Goal: Transaction & Acquisition: Book appointment/travel/reservation

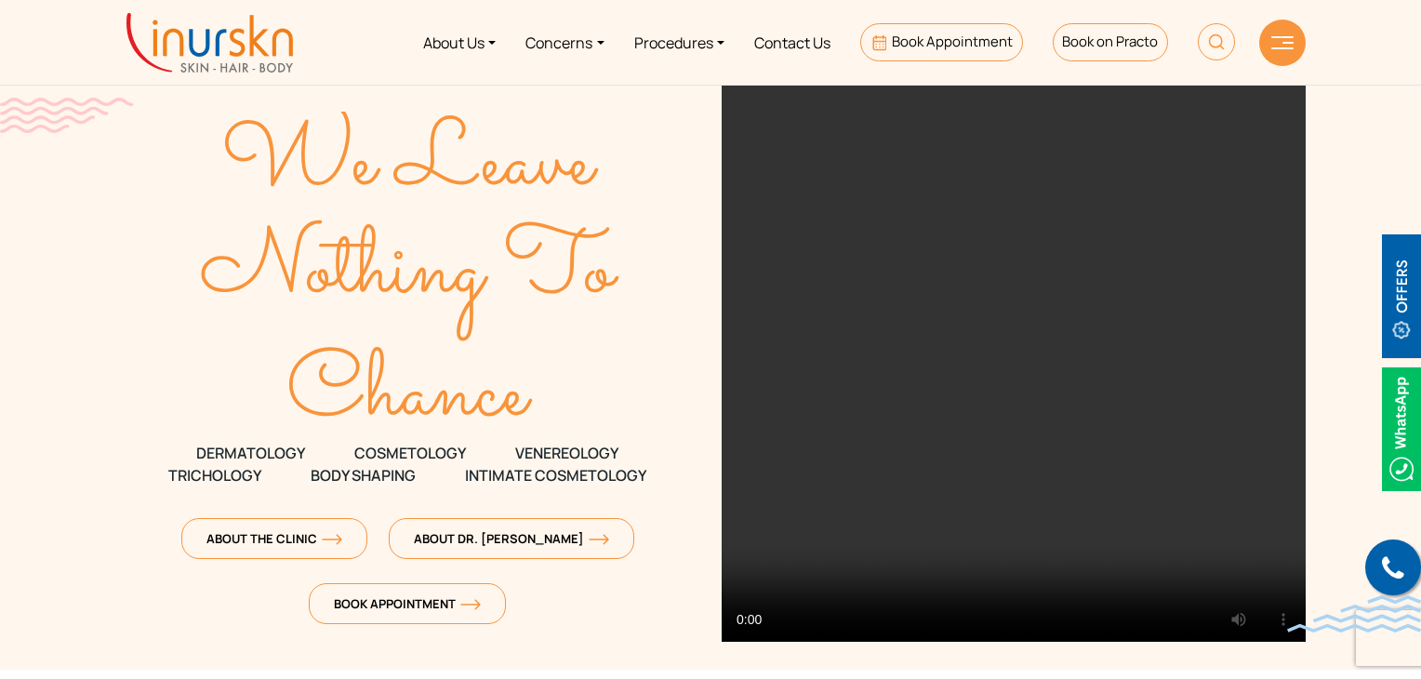
drag, startPoint x: 1106, startPoint y: 46, endPoint x: 1030, endPoint y: 3, distance: 86.6
click at [1030, 3] on nav "About Us Concerns Procedures Contact Us Book Appointment Book on Practo" at bounding box center [710, 42] width 1421 height 85
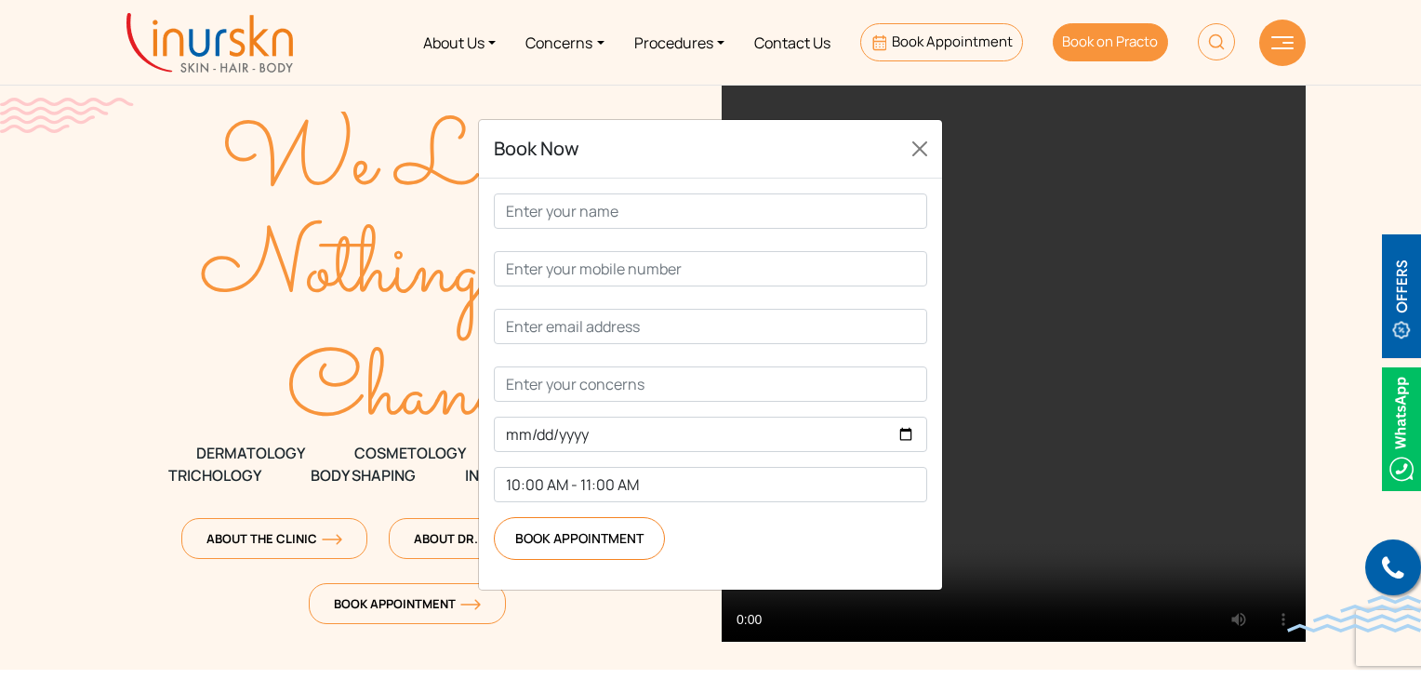
click at [1108, 38] on span "Book on Practo" at bounding box center [1110, 42] width 96 height 20
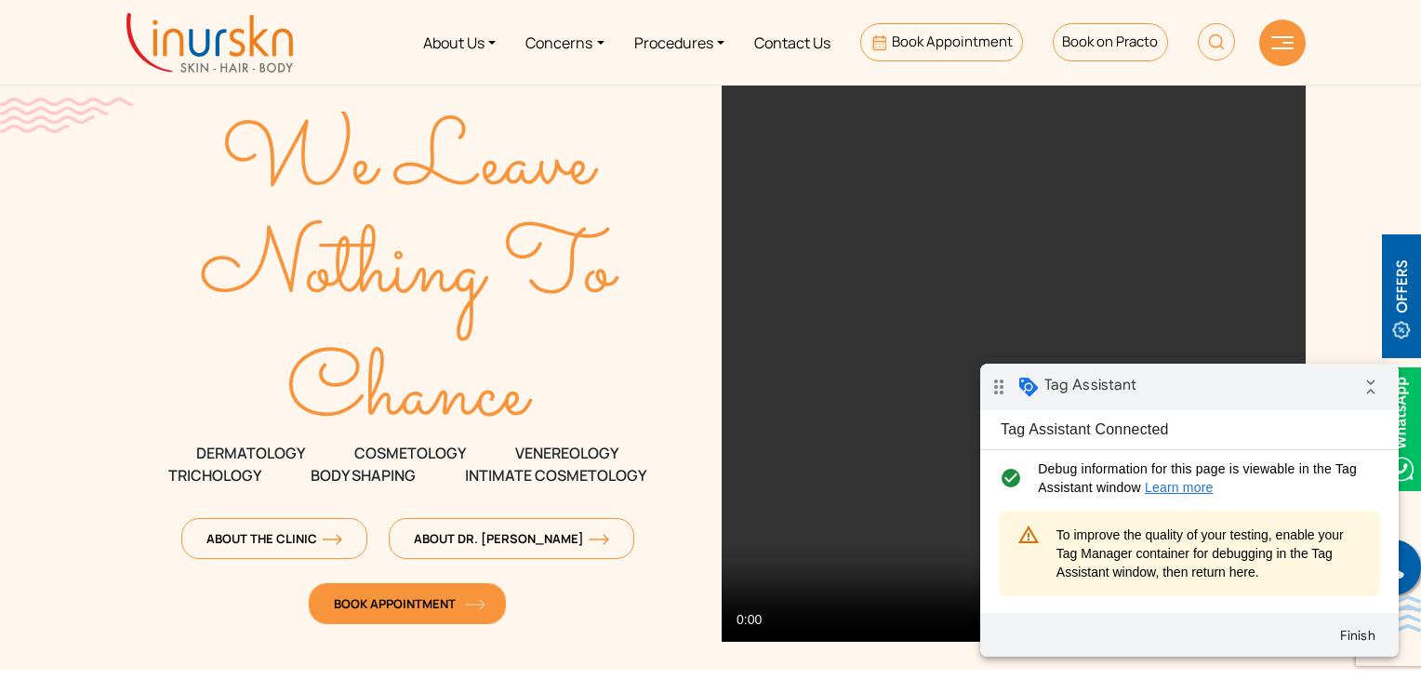
click at [422, 605] on span "Book Appointment" at bounding box center [407, 603] width 147 height 17
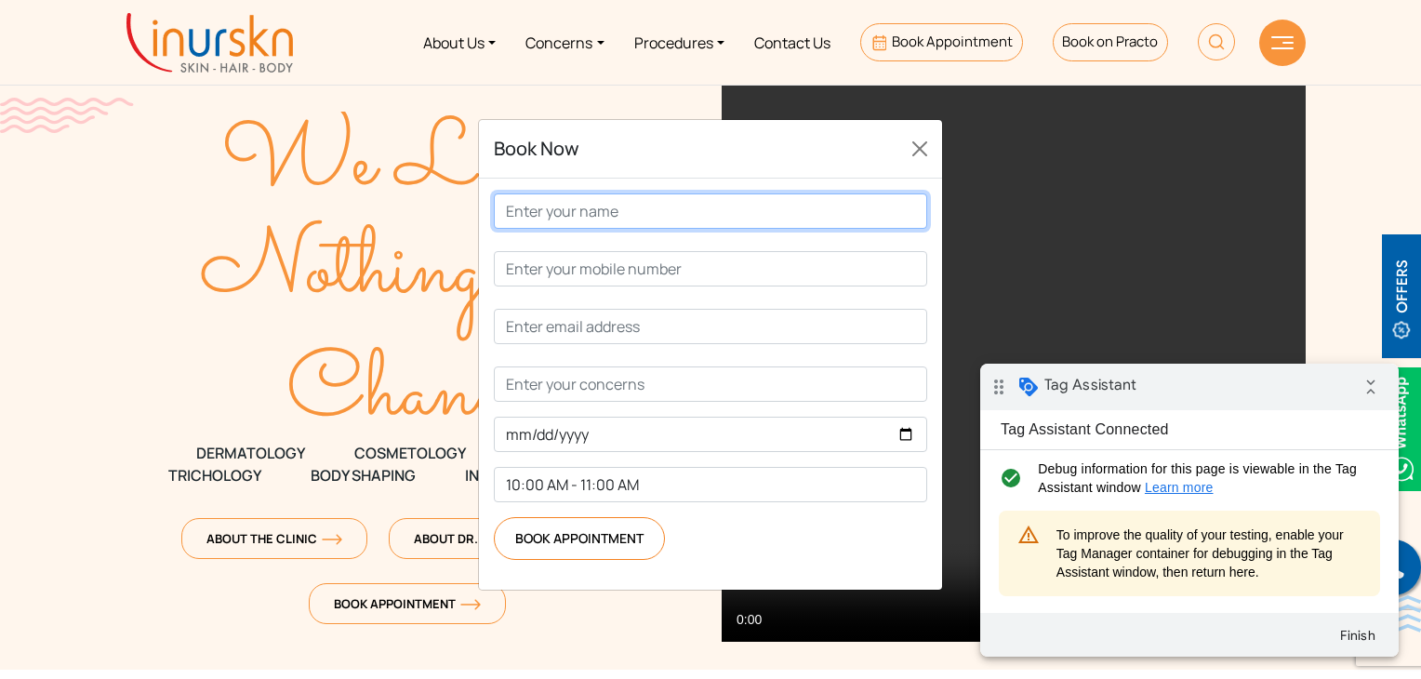
click at [645, 229] on input "Contact form" at bounding box center [710, 210] width 433 height 35
type input "test"
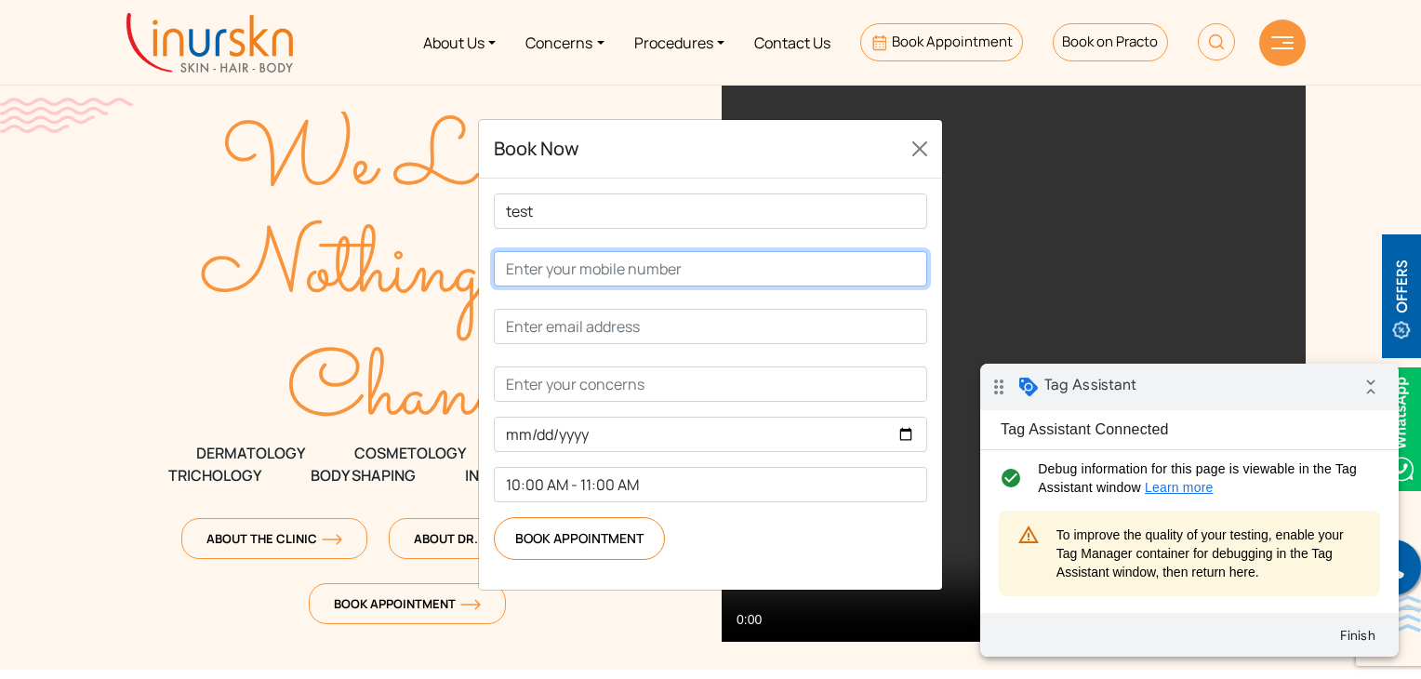
click at [629, 286] on input "Contact form" at bounding box center [710, 268] width 433 height 35
type input "9999999999"
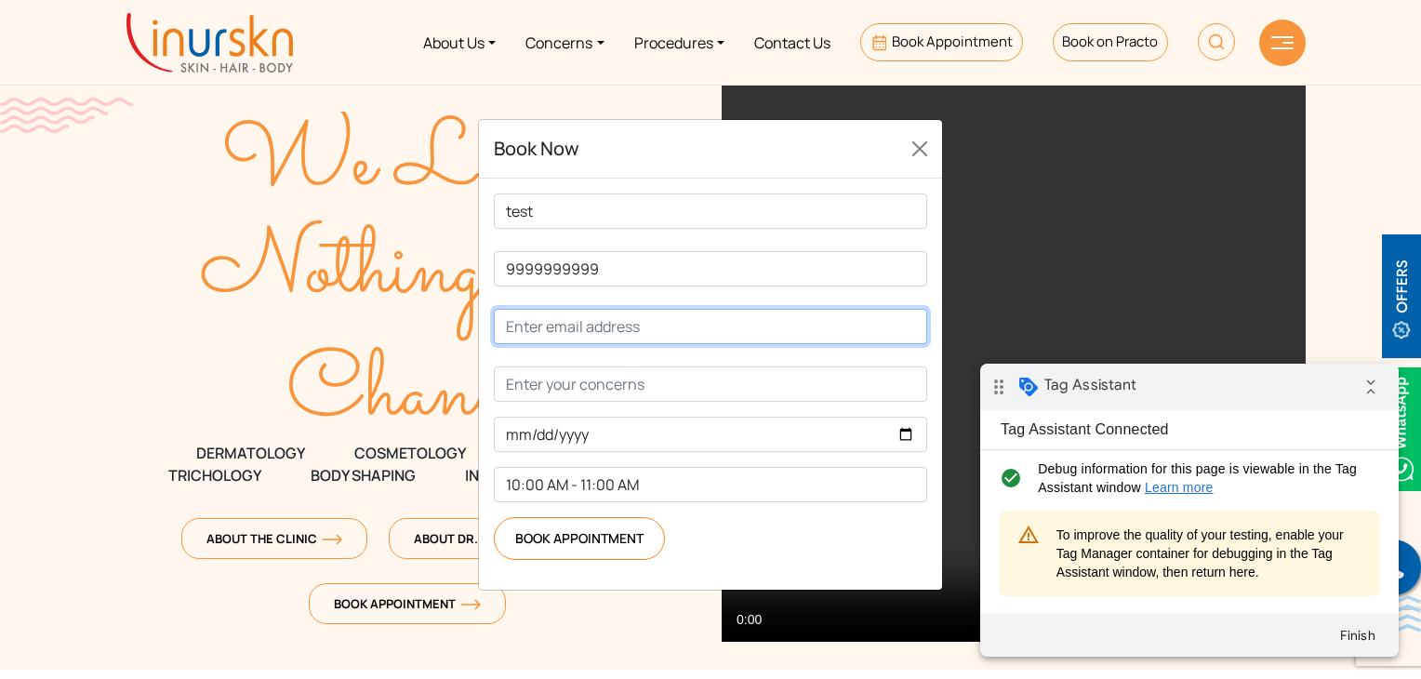
click at [604, 344] on input "Contact form" at bounding box center [710, 326] width 433 height 35
type input "test@test.com"
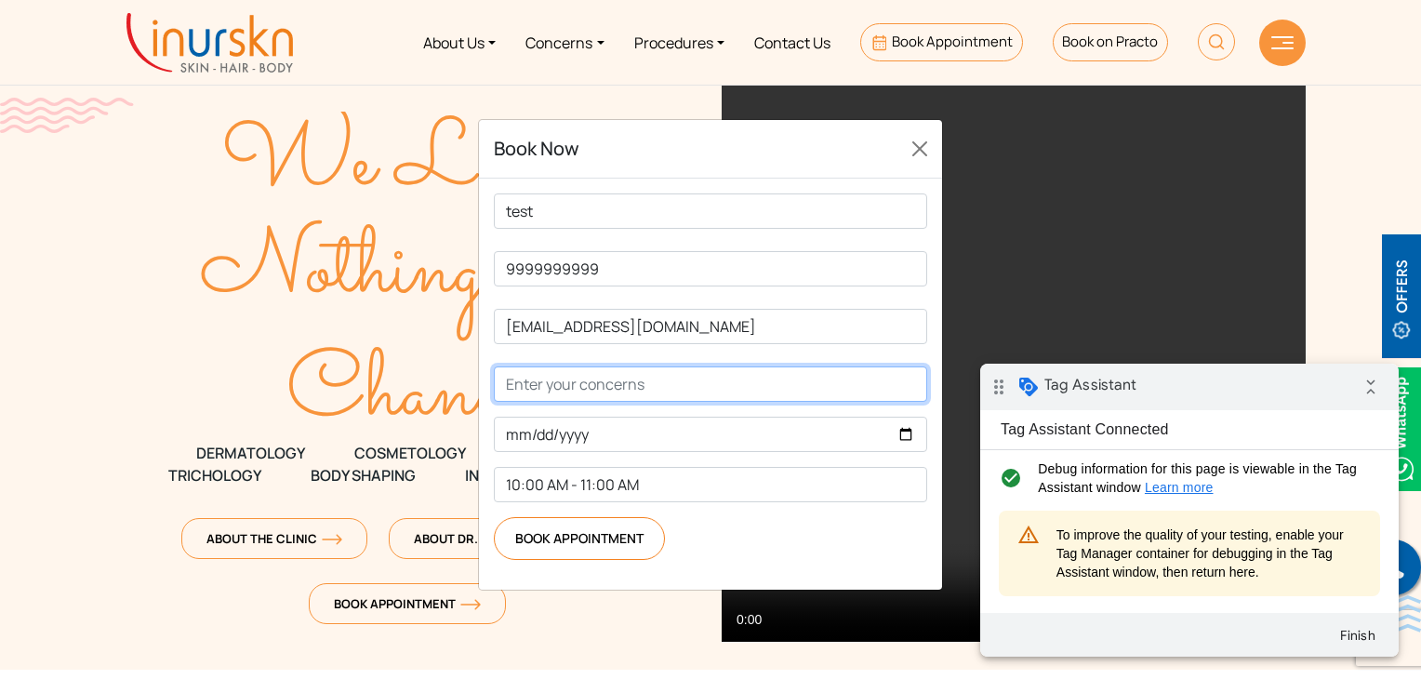
click at [542, 402] on input "Contact form" at bounding box center [710, 383] width 433 height 35
type input "test"
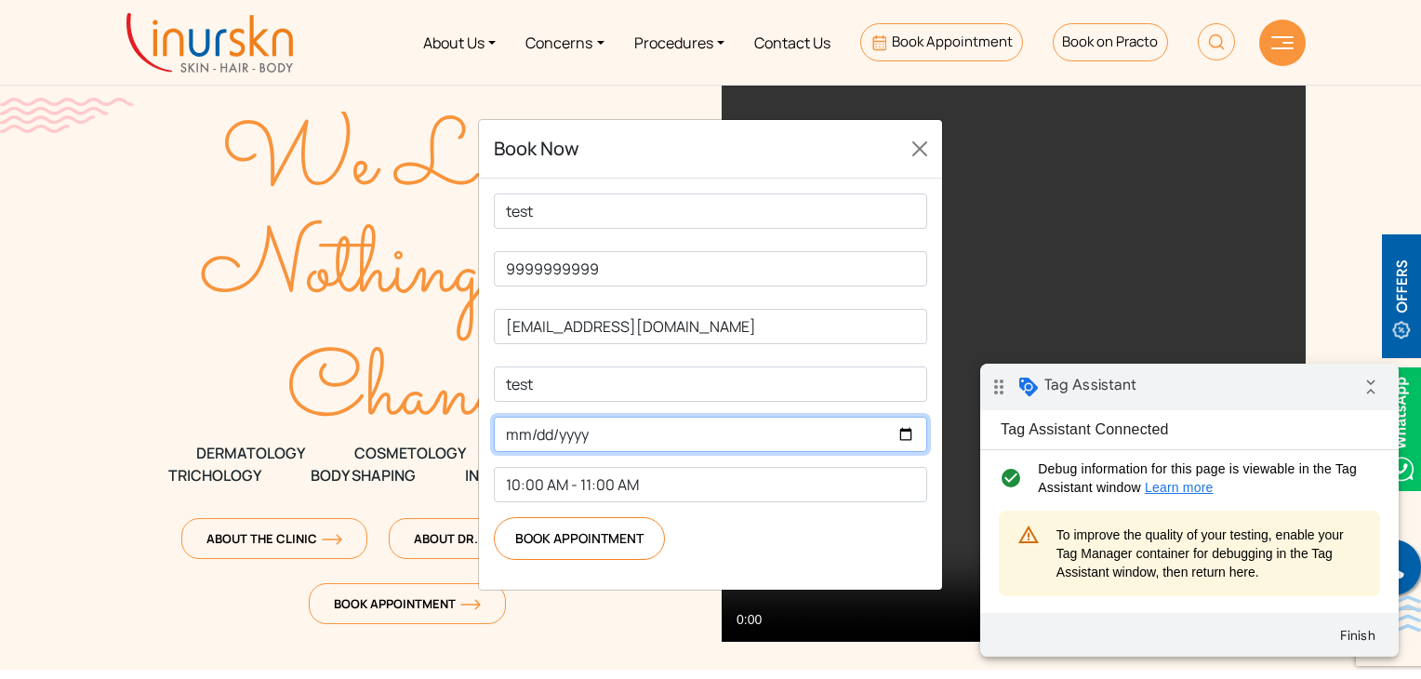
click at [568, 452] on input "Contact form" at bounding box center [710, 434] width 433 height 35
click at [518, 452] on input "Contact form" at bounding box center [710, 434] width 433 height 35
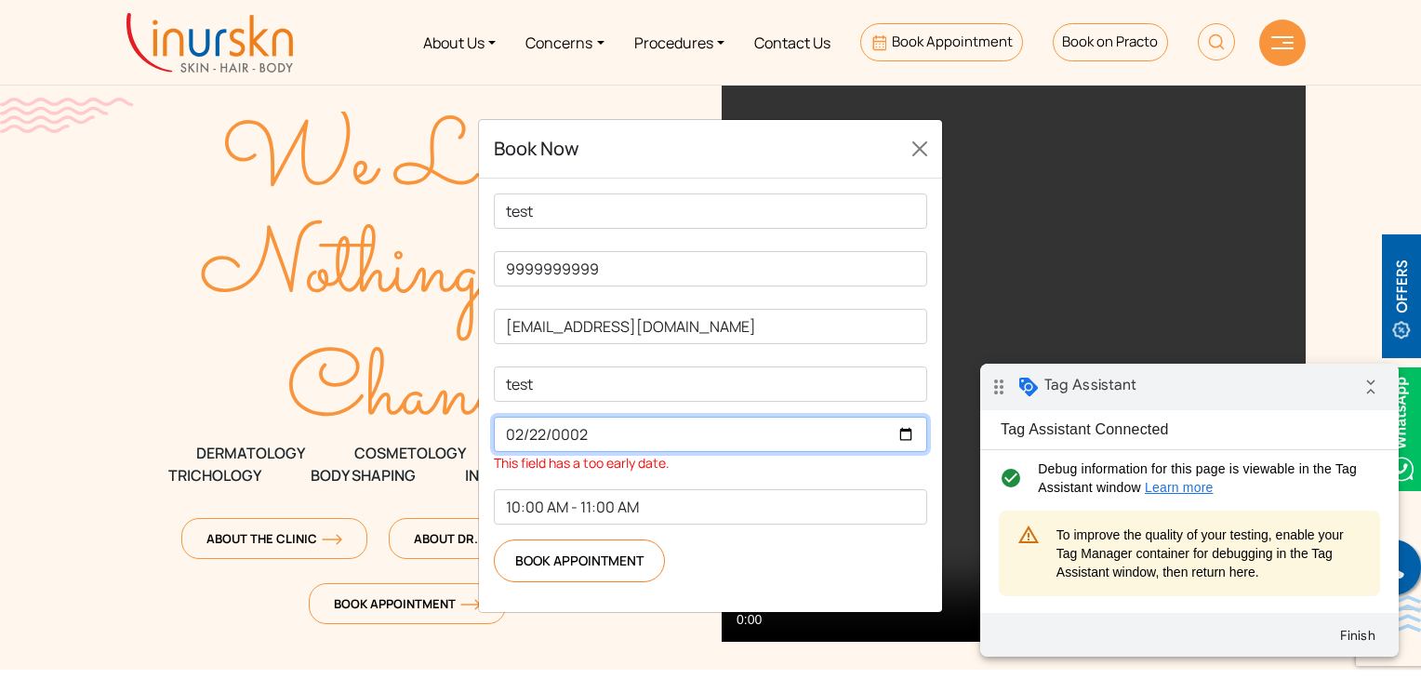
type input "0022-02-22"
click at [629, 544] on form "test 9999999999 test@test.com test 0205-02-22 This field has a too early date. …" at bounding box center [710, 387] width 433 height 389
click at [548, 452] on input "0205-02-22" at bounding box center [710, 434] width 433 height 35
click at [547, 452] on input "0205-02-22" at bounding box center [710, 434] width 433 height 35
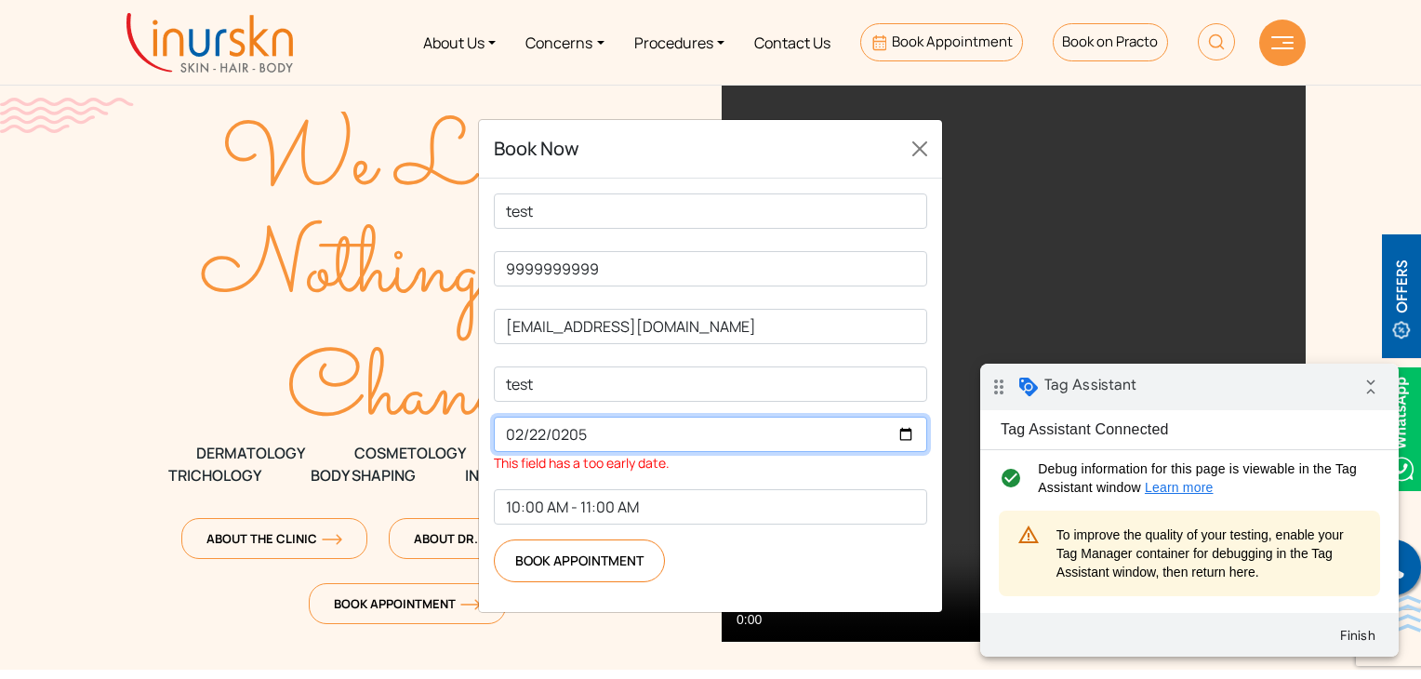
click at [547, 452] on input "0205-02-22" at bounding box center [710, 434] width 433 height 35
click at [546, 452] on input "0205-02-22" at bounding box center [710, 434] width 433 height 35
click at [910, 452] on input "0205-02-22" at bounding box center [710, 434] width 433 height 35
click at [901, 452] on input "0205-02-22" at bounding box center [710, 434] width 433 height 35
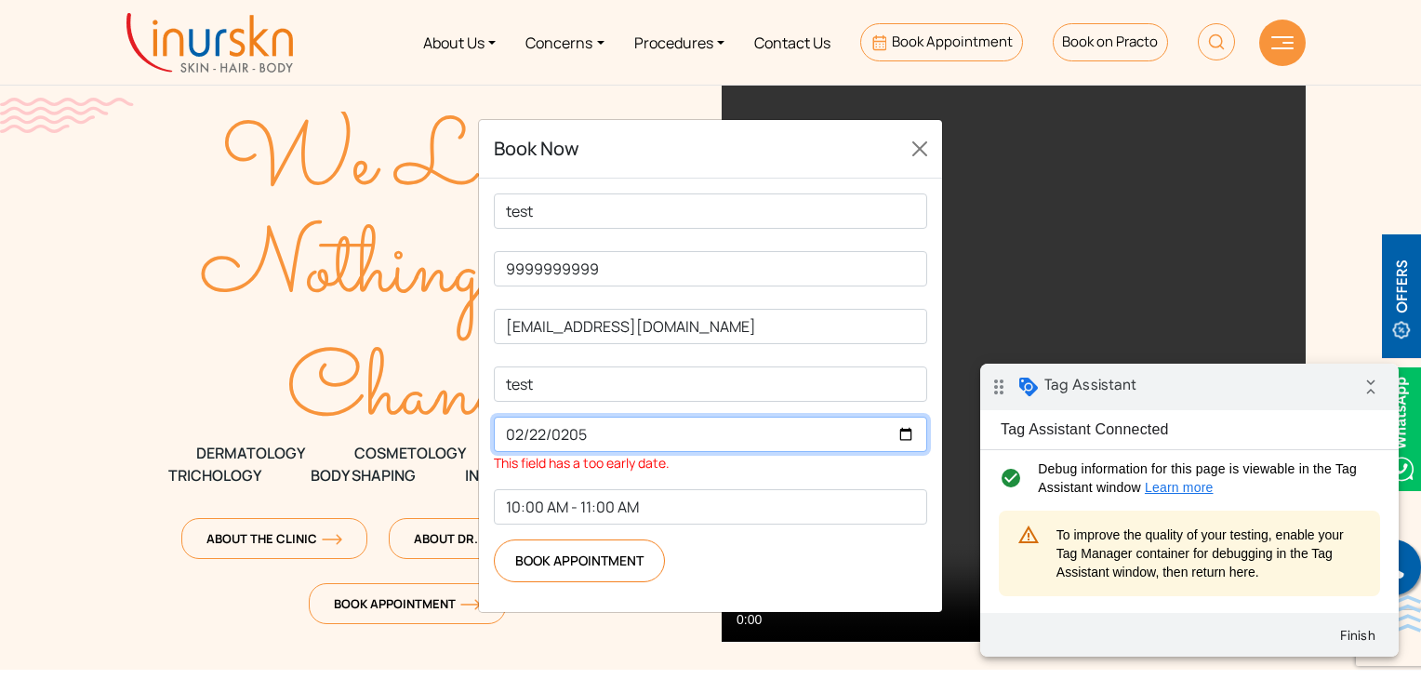
type input "2025-10-11"
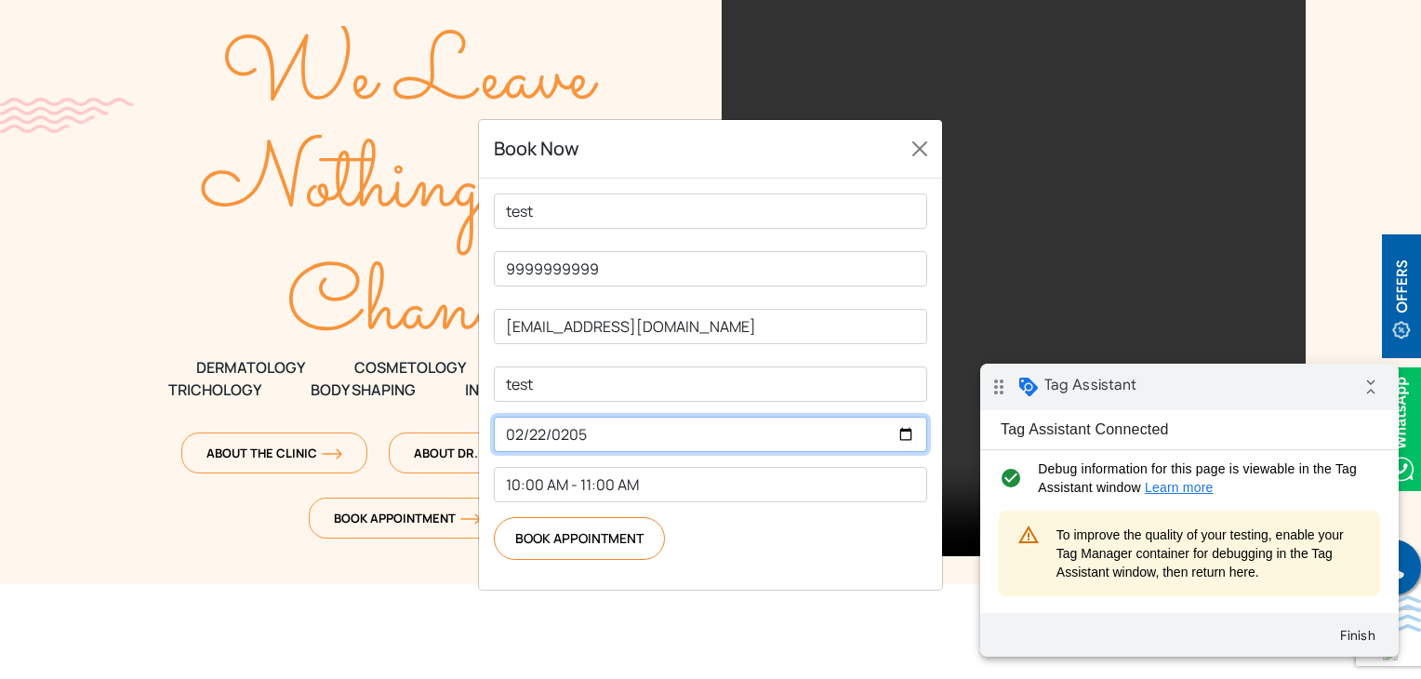
scroll to position [186, 0]
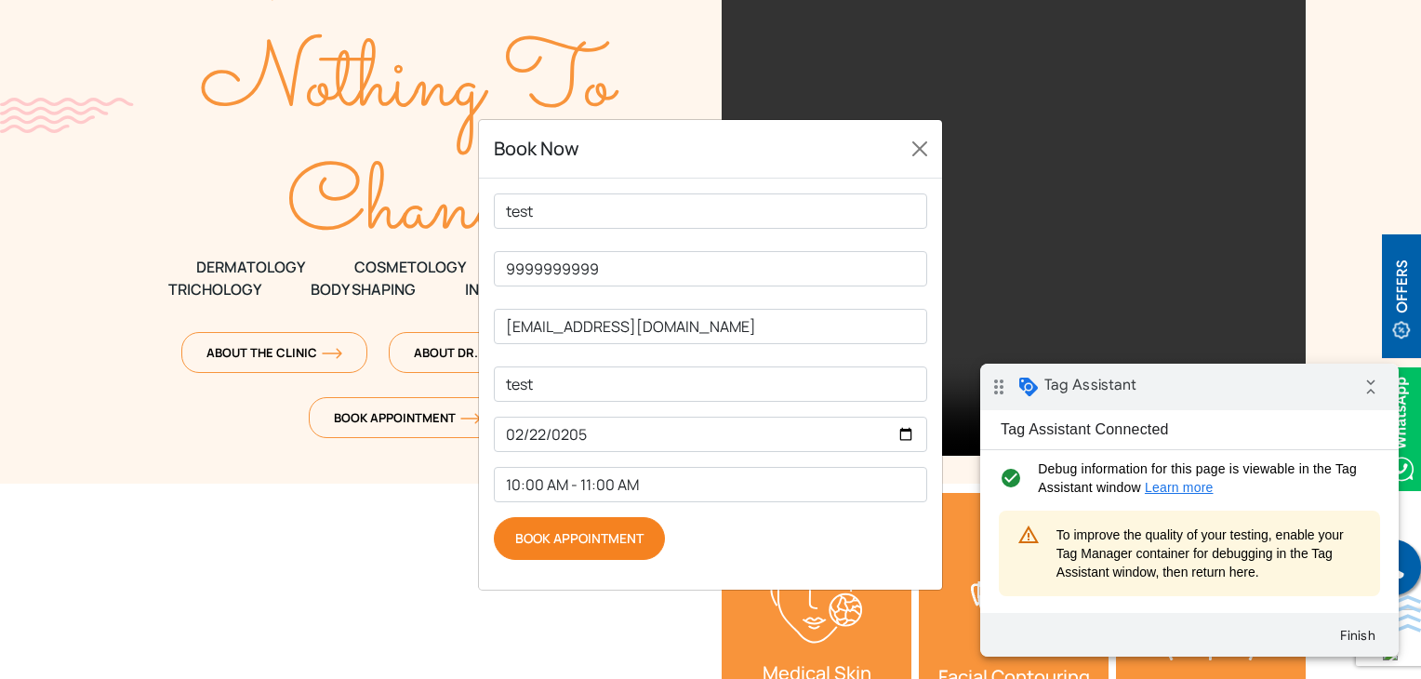
click at [600, 560] on input "Book Appointment" at bounding box center [579, 538] width 171 height 43
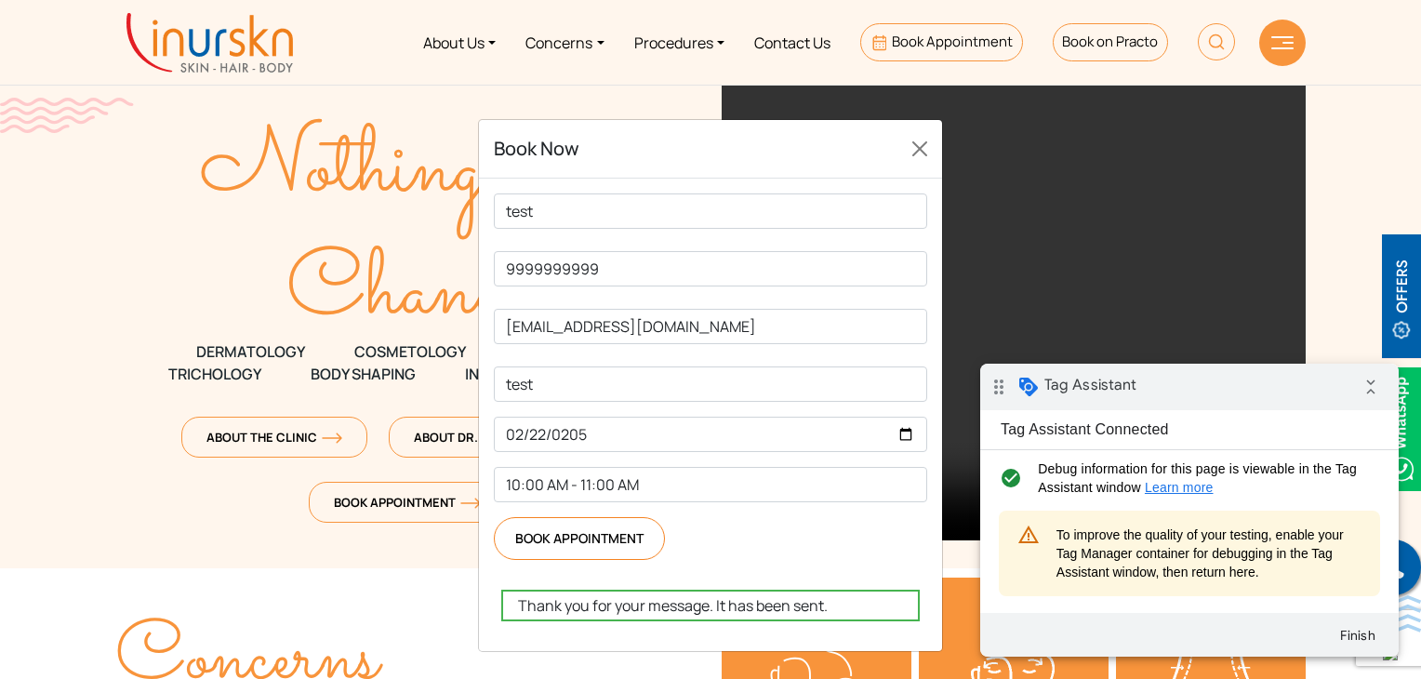
scroll to position [0, 0]
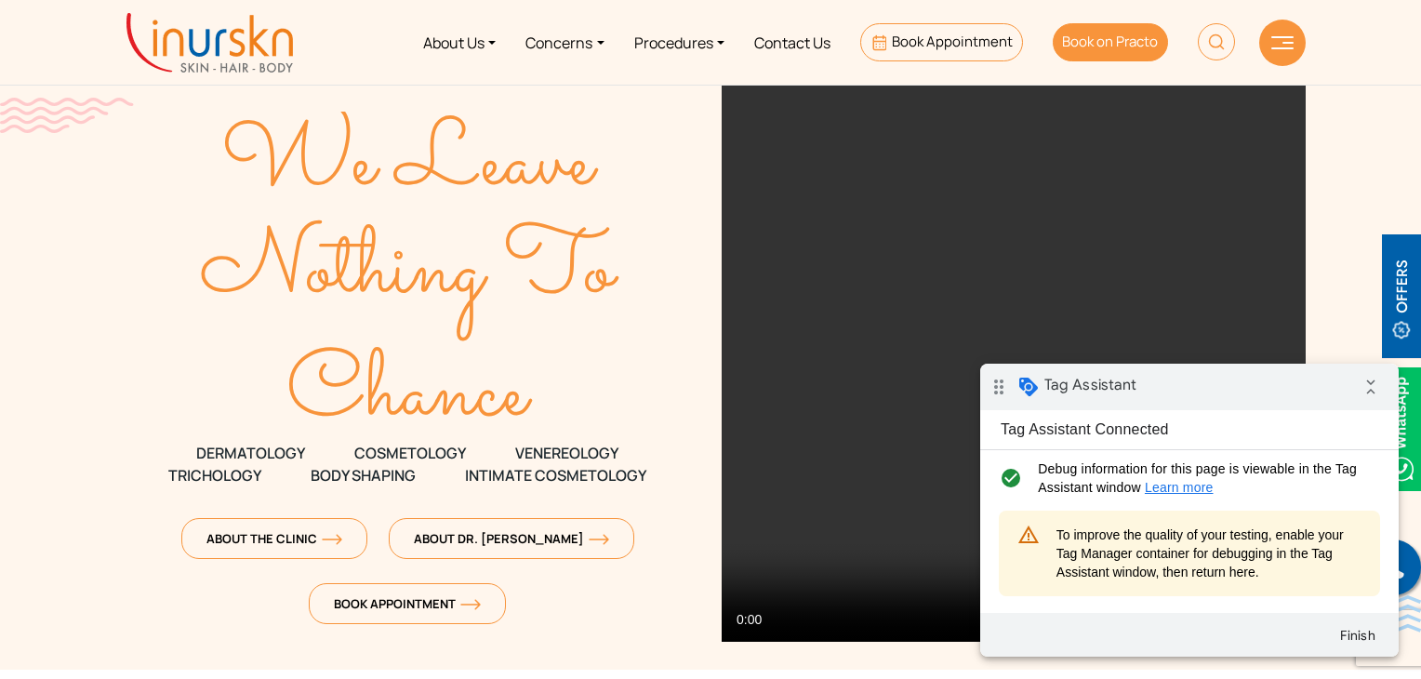
click at [1098, 48] on span "Book on Practo" at bounding box center [1110, 42] width 96 height 20
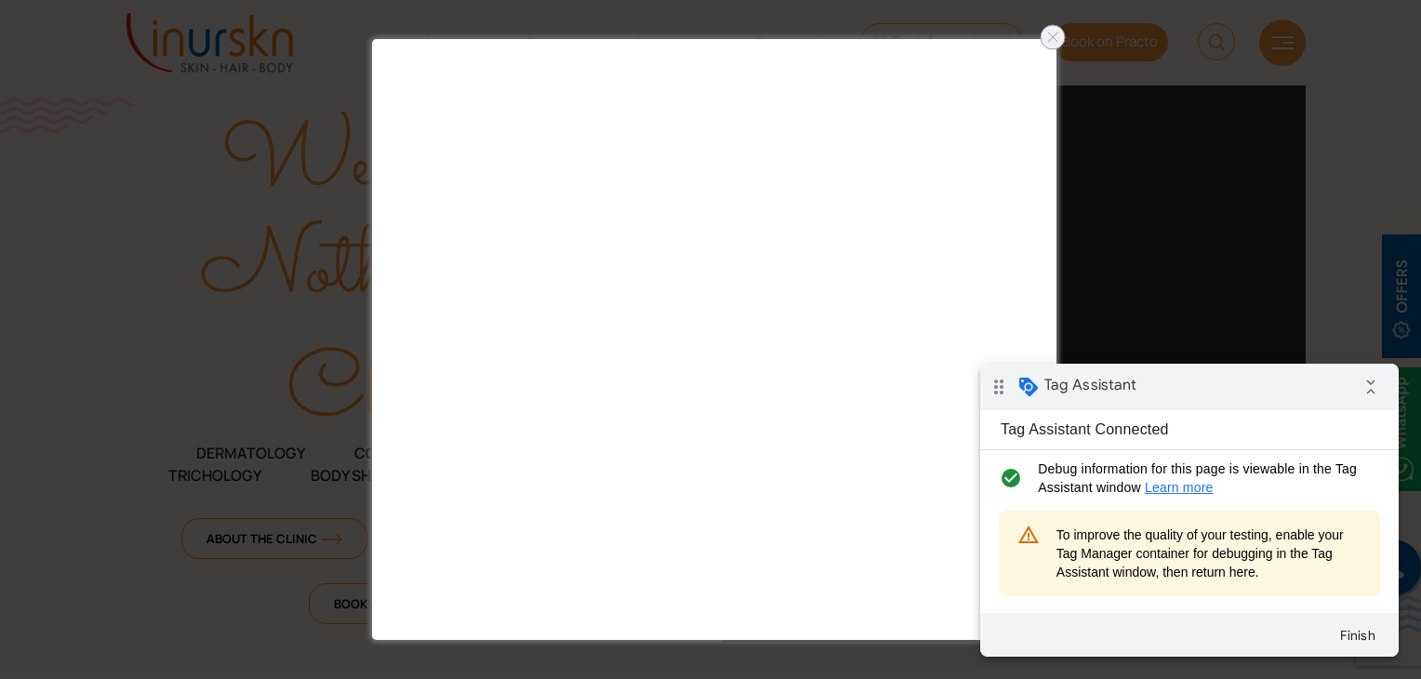
click at [1058, 45] on div at bounding box center [1053, 37] width 30 height 30
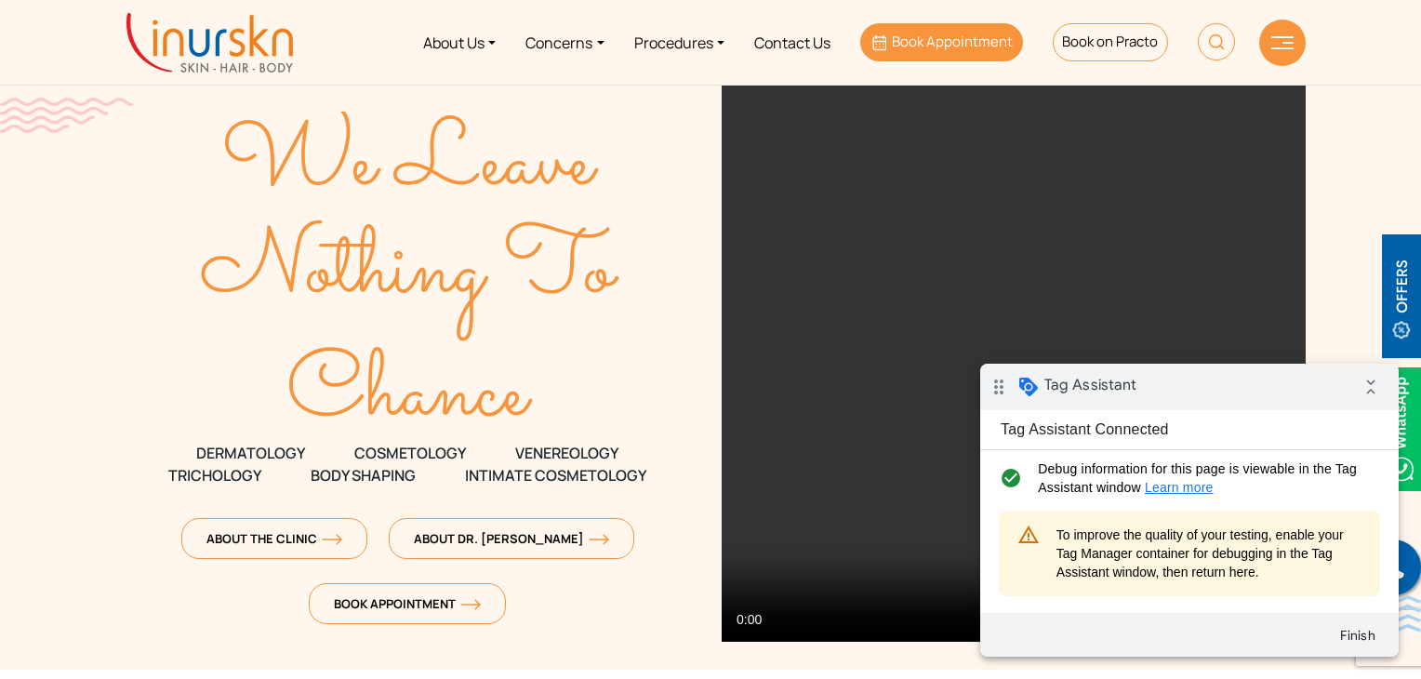
click at [937, 38] on span "Book Appointment" at bounding box center [952, 42] width 121 height 20
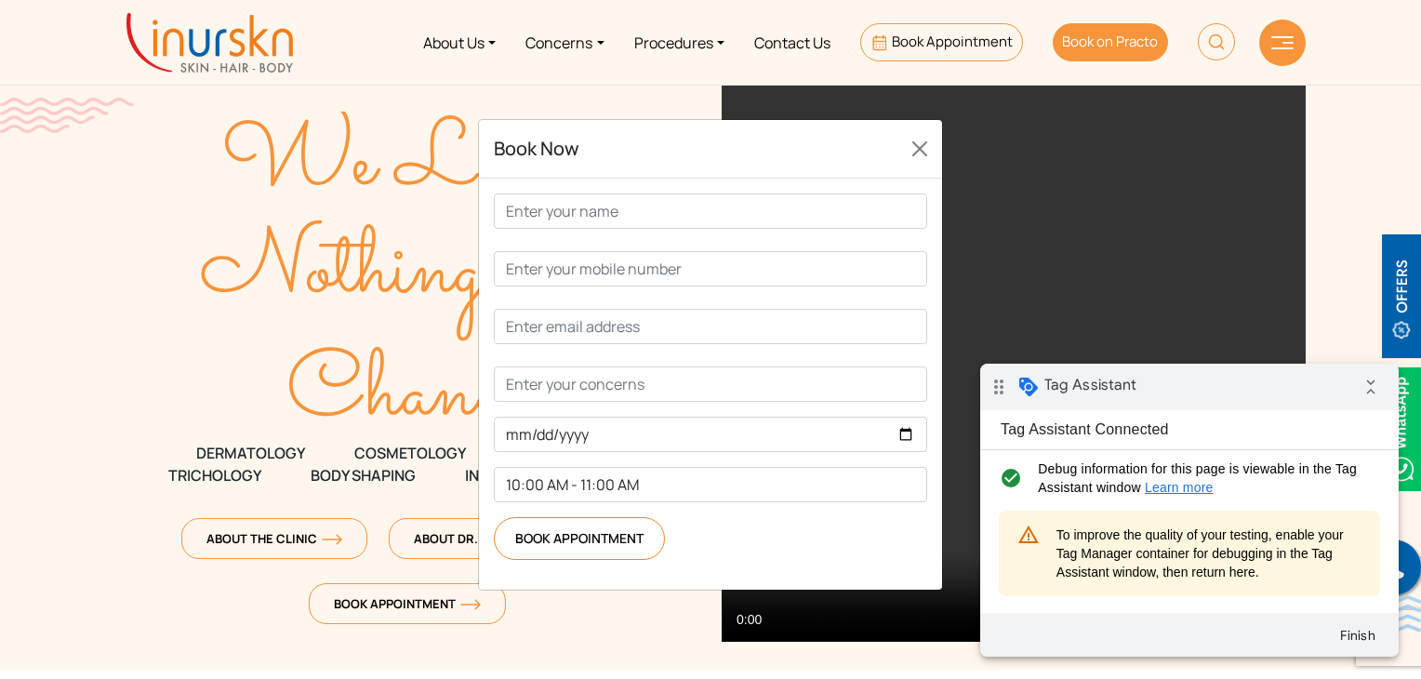
click at [1109, 47] on span "Book on Practo" at bounding box center [1110, 42] width 96 height 20
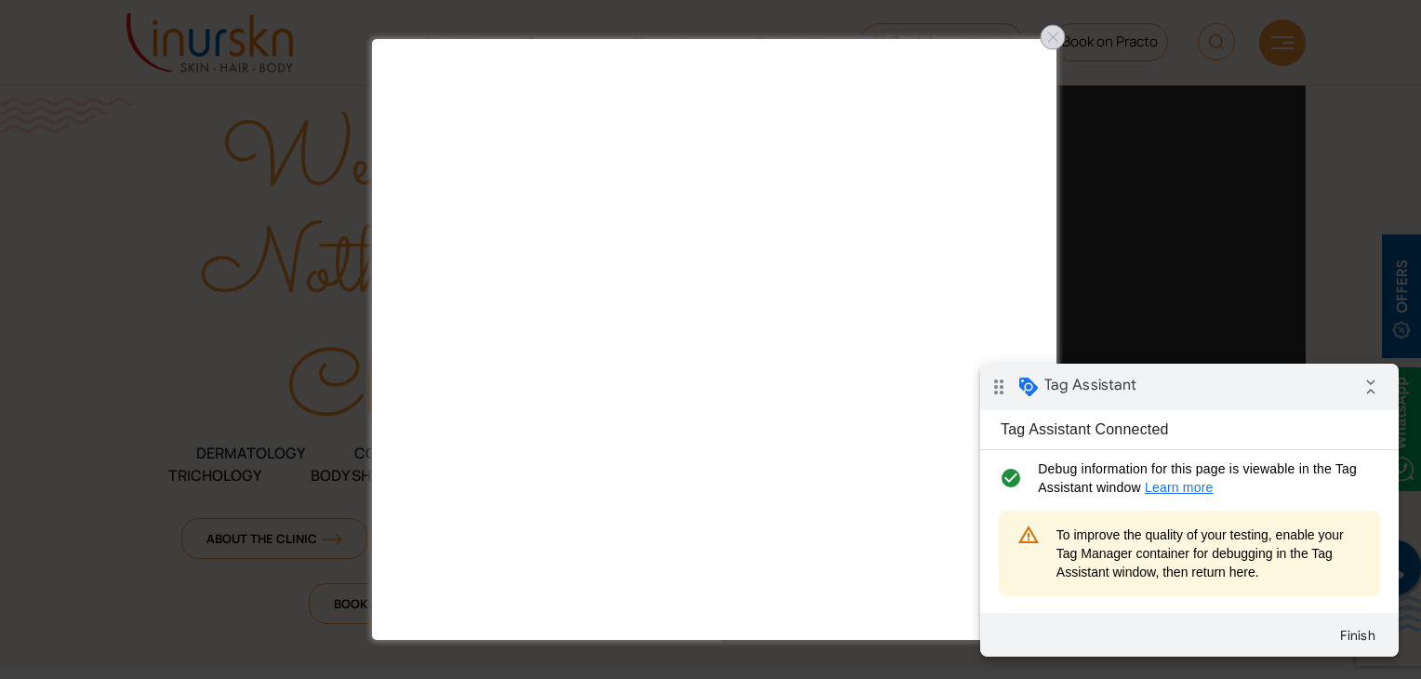
click at [1059, 37] on div at bounding box center [1053, 37] width 30 height 30
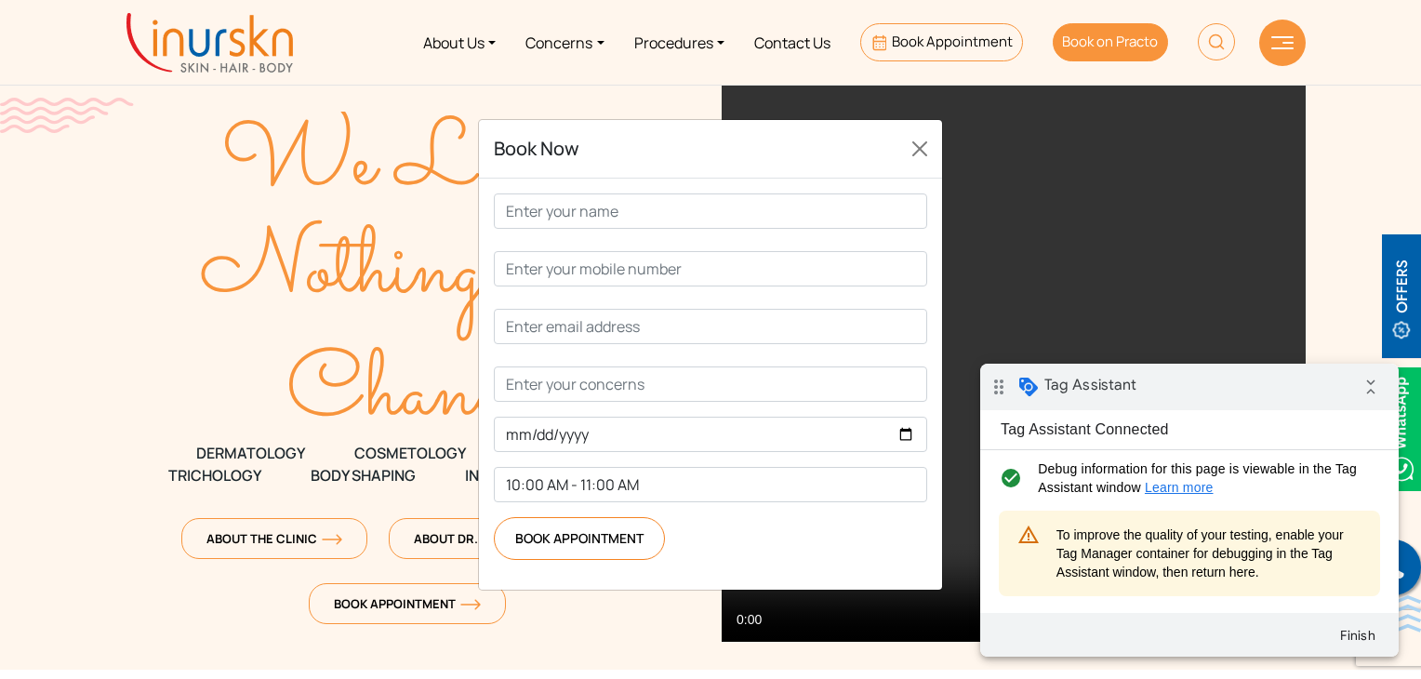
click at [1102, 46] on span "Book on Practo" at bounding box center [1110, 42] width 96 height 20
